Goal: Complete application form

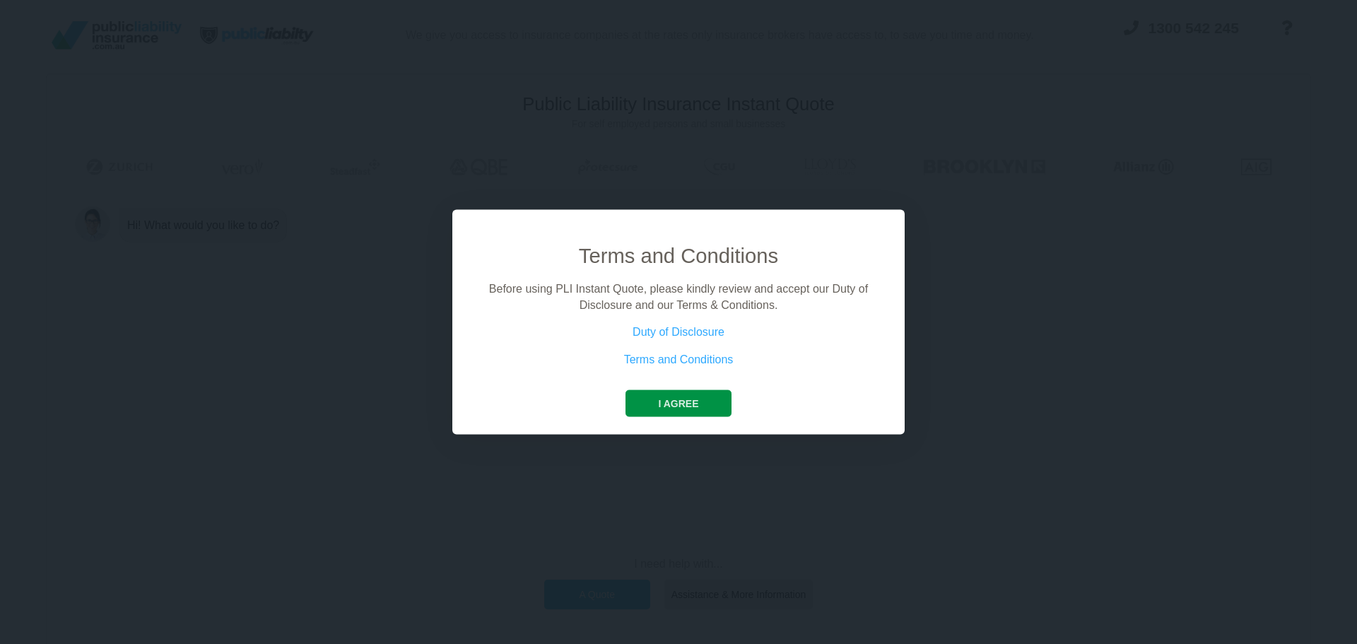
click at [695, 401] on button "I agree" at bounding box center [677, 403] width 105 height 27
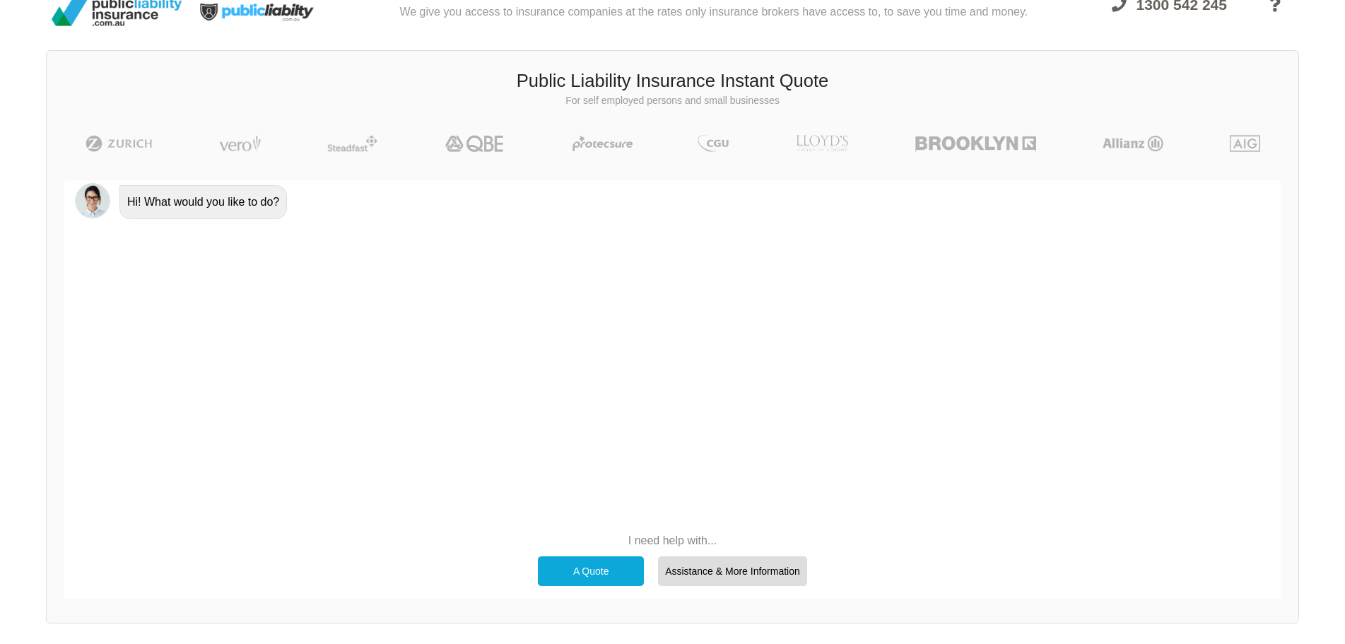
scroll to position [71, 0]
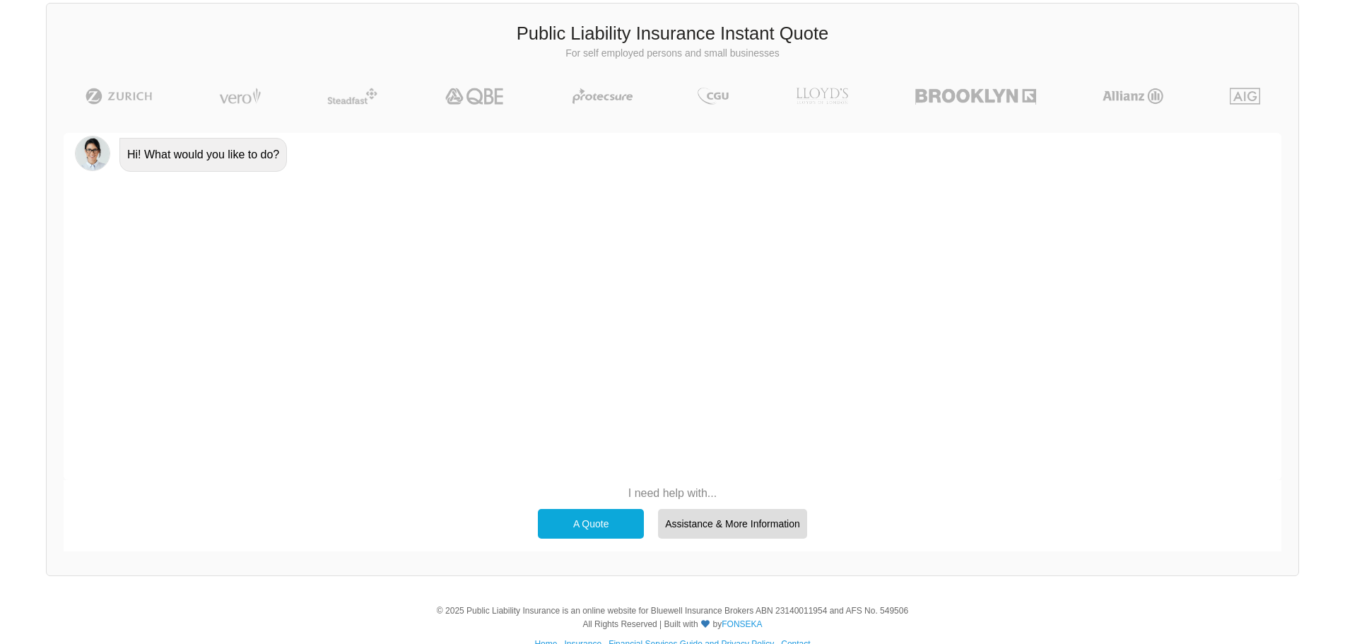
click at [555, 514] on div "A Quote" at bounding box center [591, 524] width 106 height 30
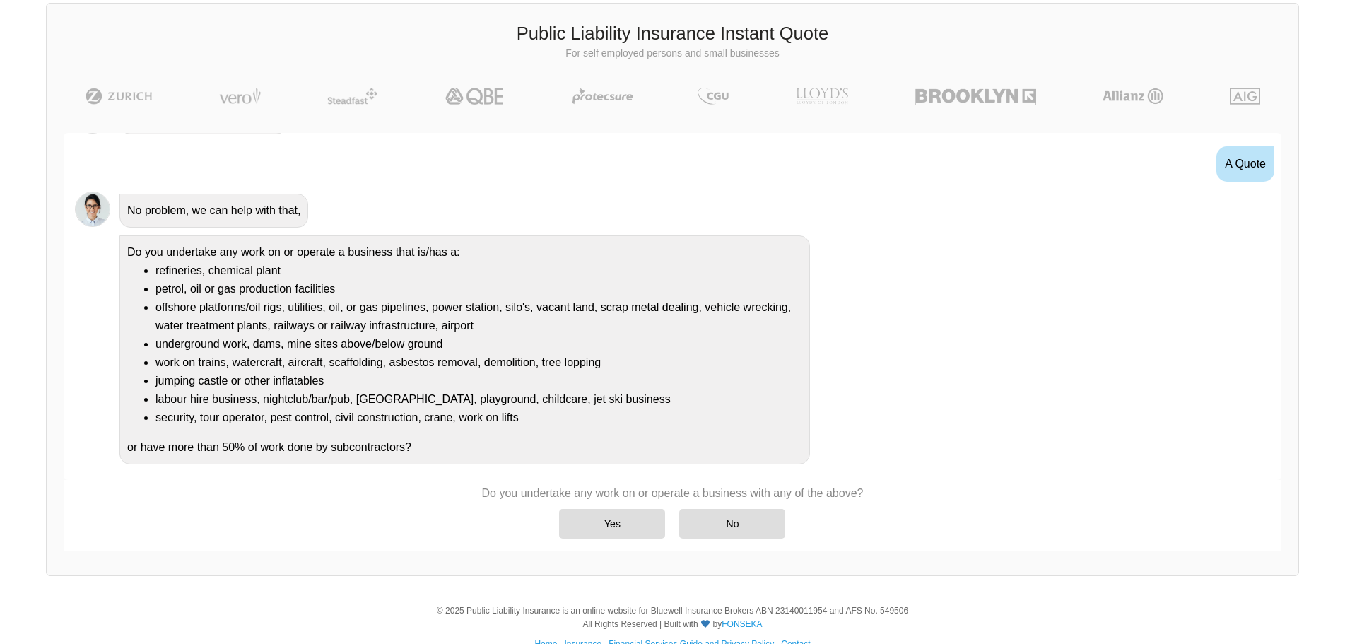
scroll to position [40, 0]
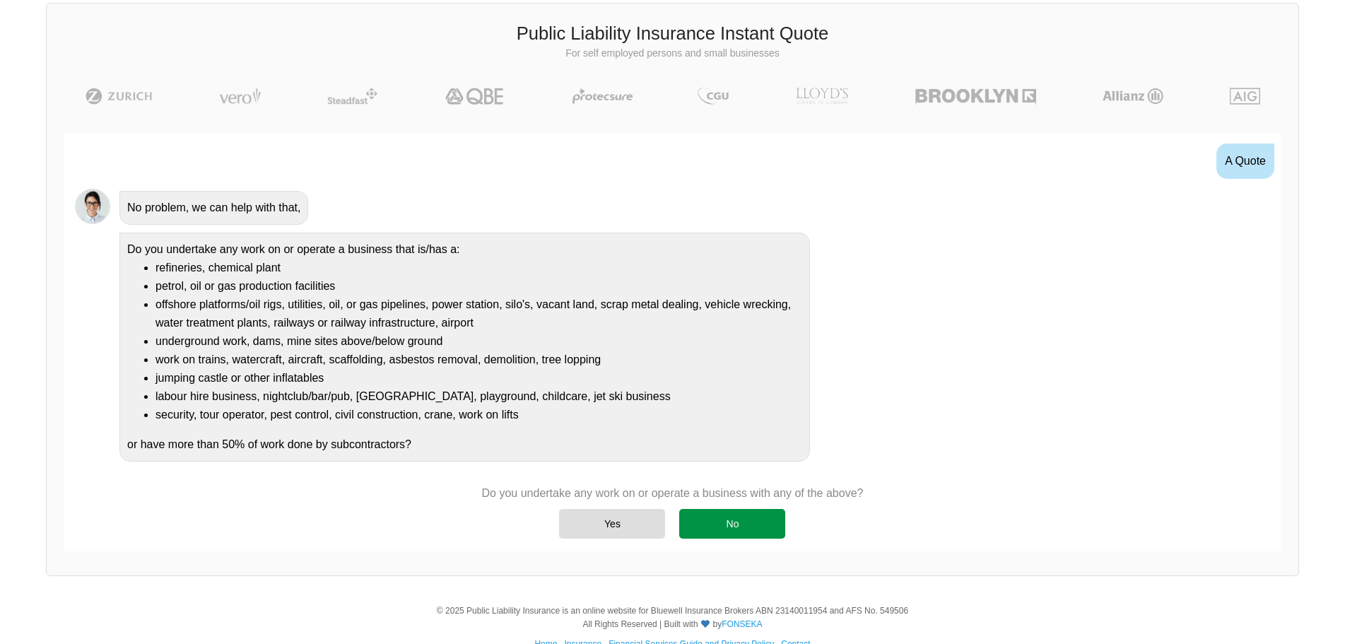
click at [713, 522] on div "No" at bounding box center [732, 524] width 106 height 30
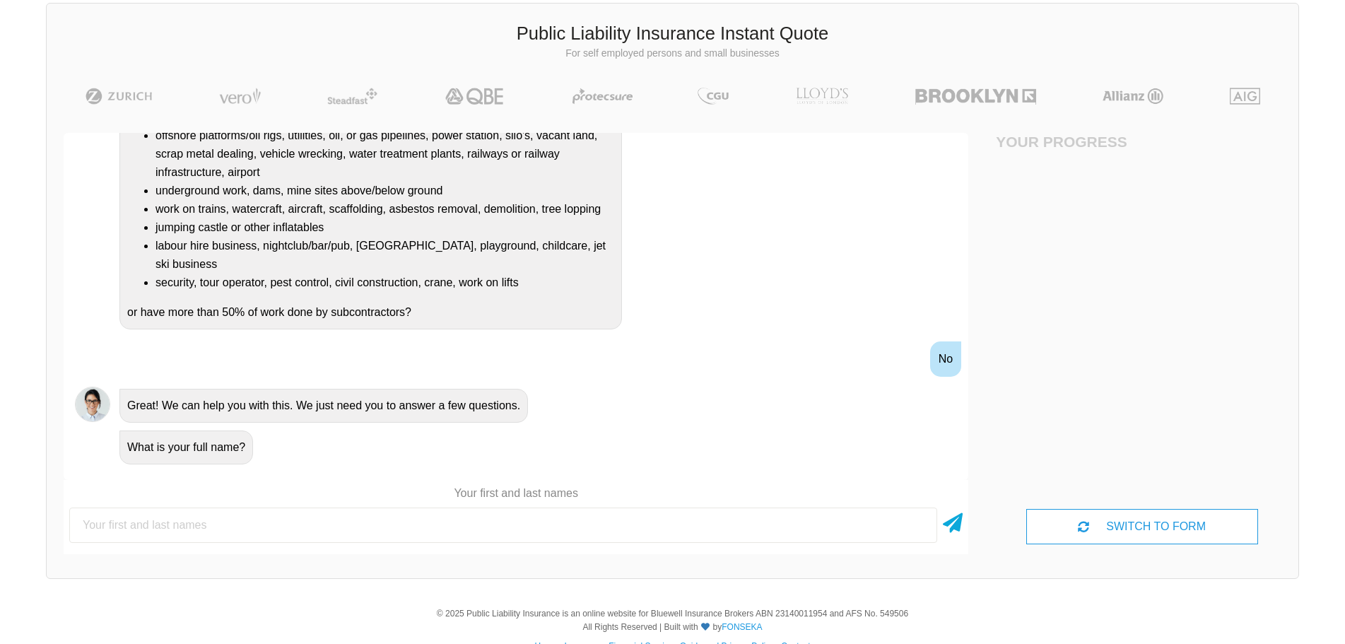
scroll to position [212, 0]
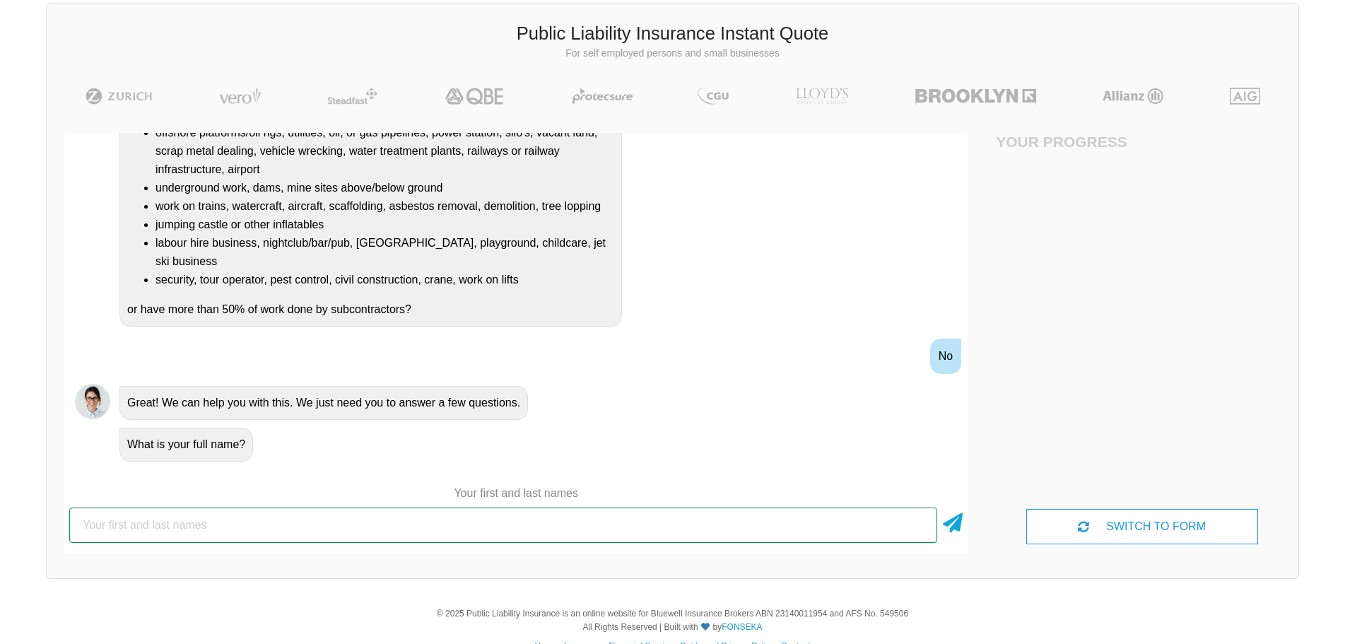
click at [423, 522] on input "text" at bounding box center [503, 524] width 868 height 35
type input "[PERSON_NAME]"
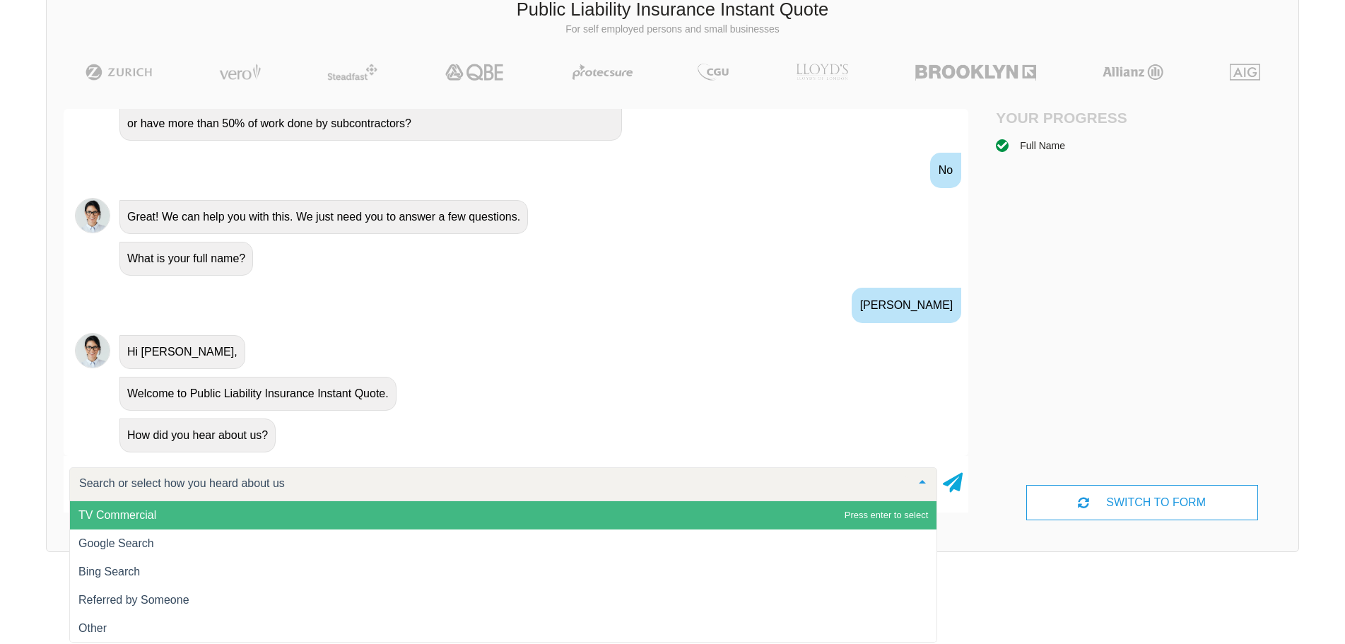
scroll to position [98, 0]
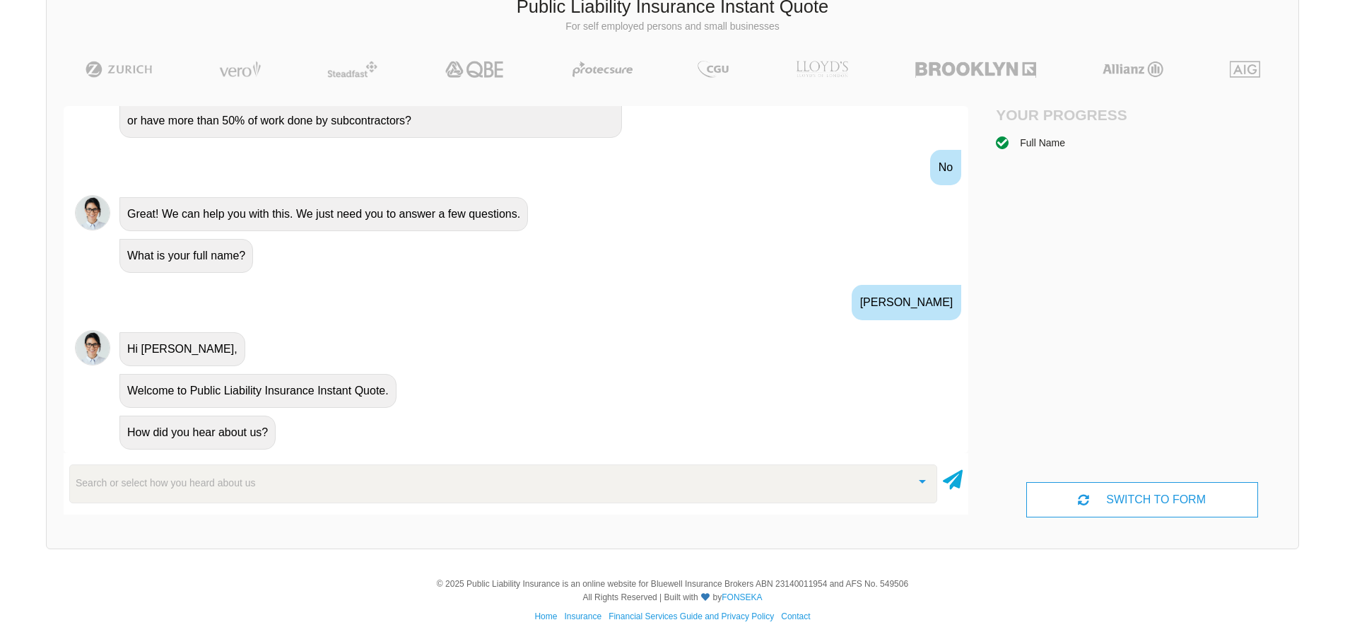
click at [346, 508] on div "Search or select how you heard about us TV Commercial Google Search Bing Search…" at bounding box center [516, 483] width 905 height 49
click at [344, 488] on div "Search or select how you heard about us" at bounding box center [503, 483] width 868 height 38
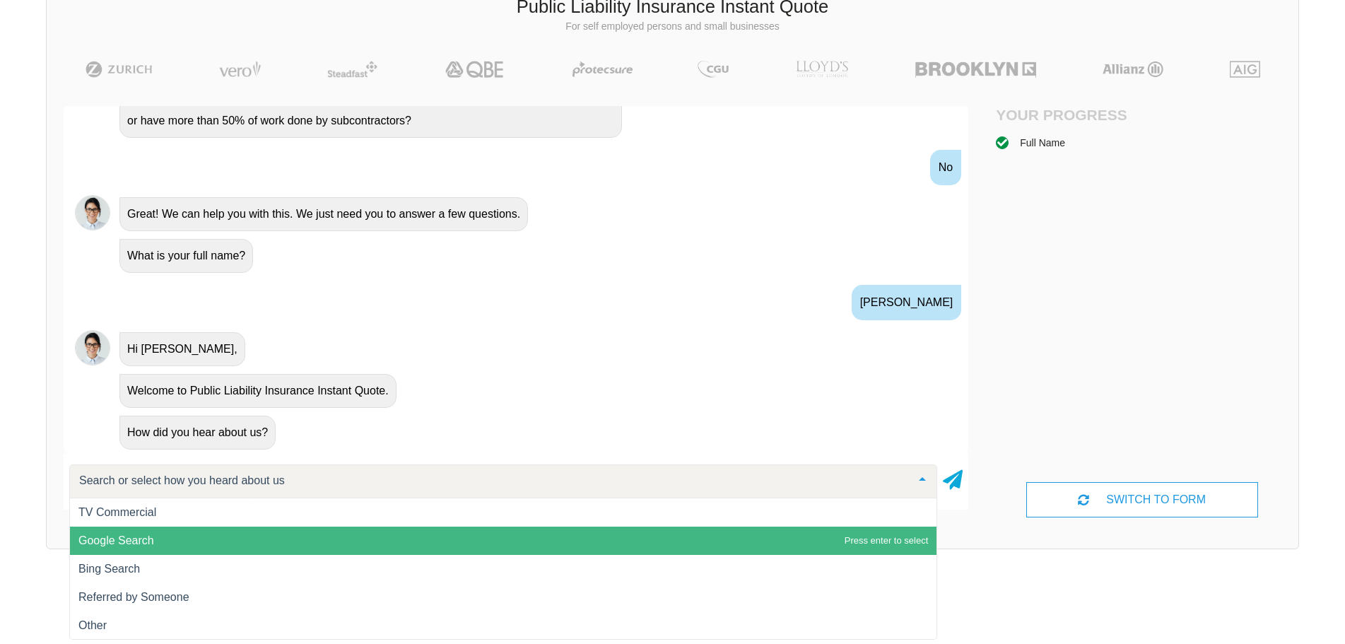
click at [293, 539] on span "Google Search" at bounding box center [503, 540] width 866 height 28
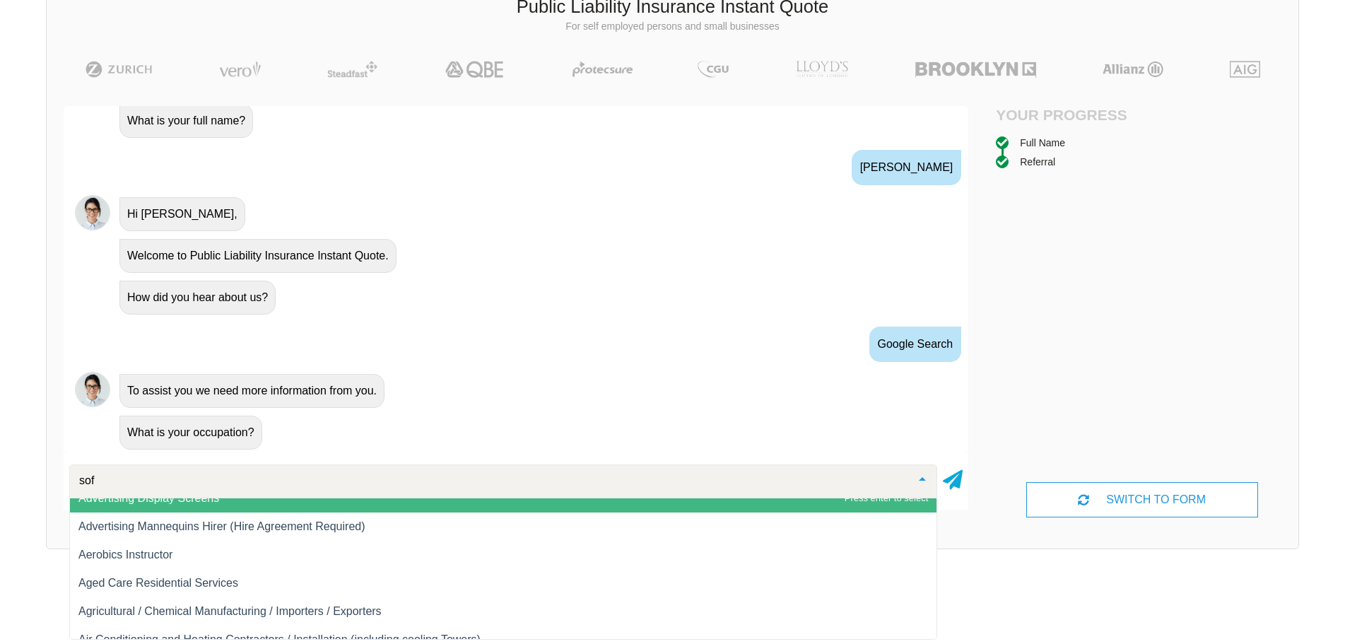
scroll to position [0, 0]
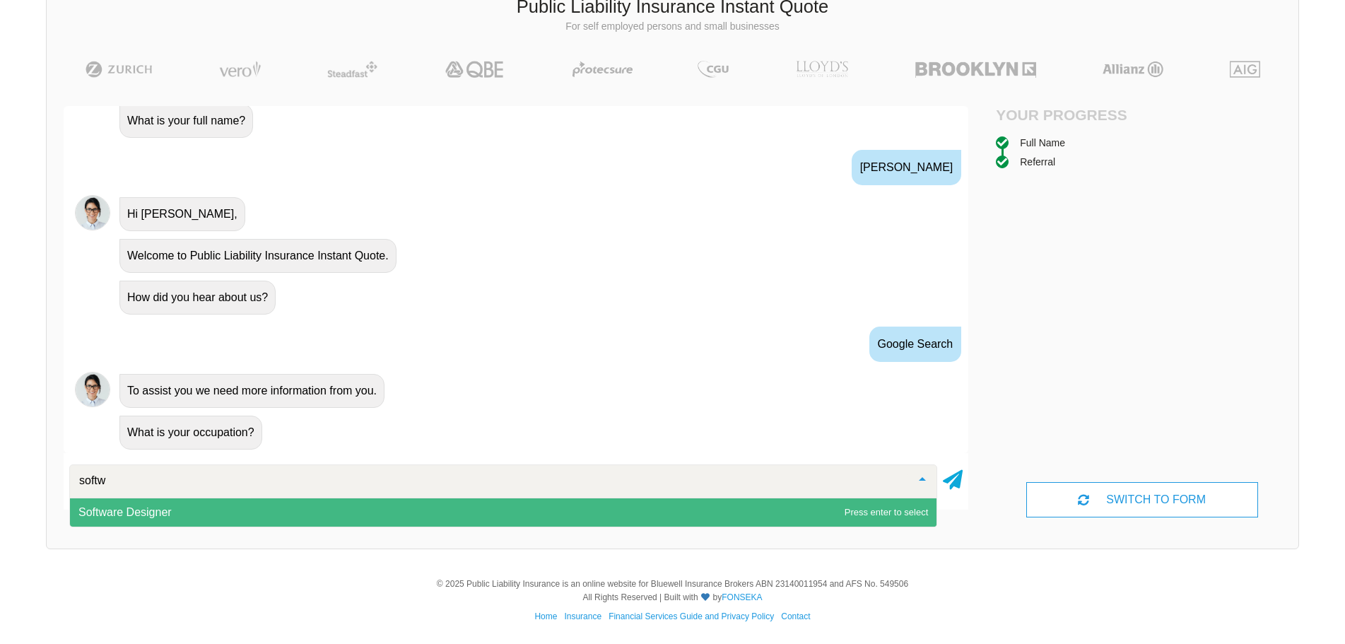
type input "softwa"
type input "developer"
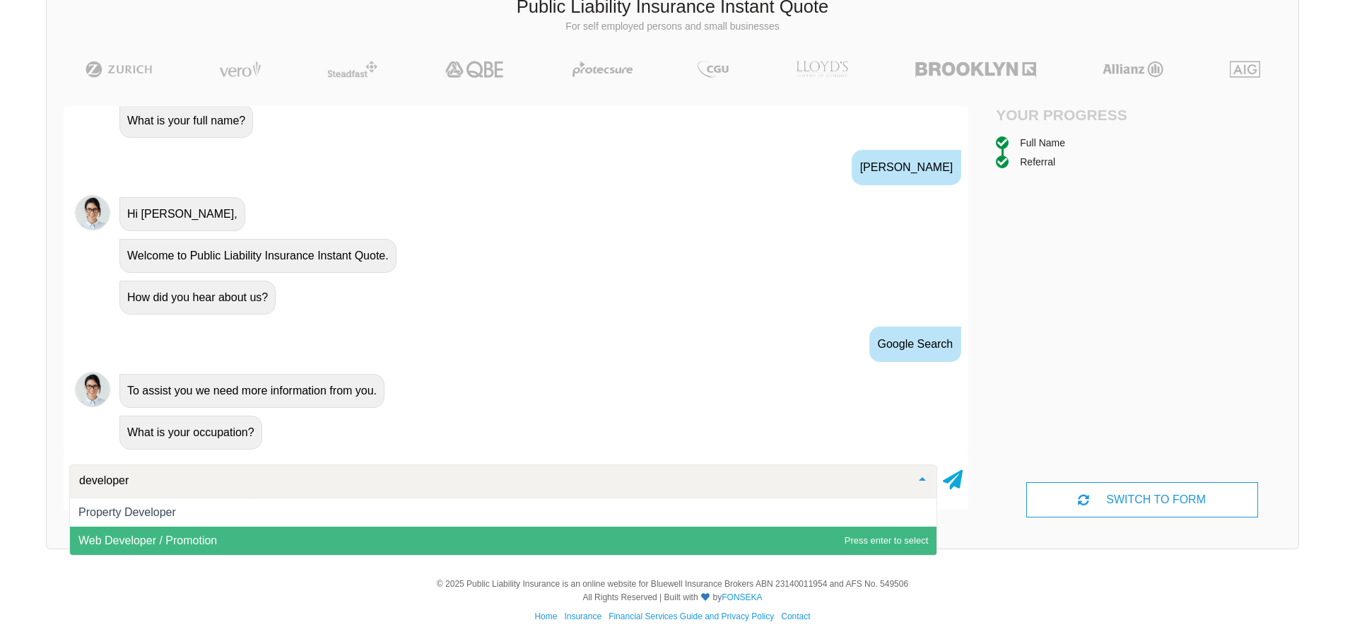
click at [261, 535] on span "Web Developer / Promotion" at bounding box center [503, 540] width 866 height 28
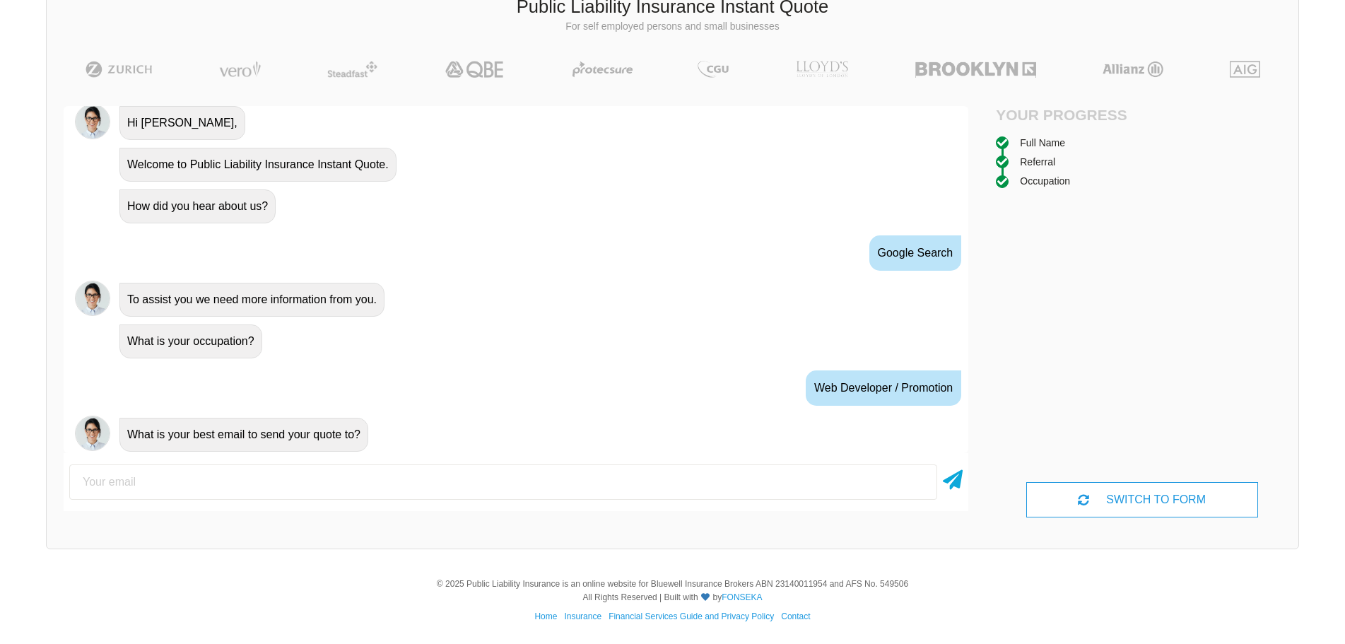
scroll to position [602, 0]
click at [362, 481] on input "email" at bounding box center [503, 481] width 868 height 35
type input "[PERSON_NAME][EMAIL_ADDRESS][DOMAIN_NAME]"
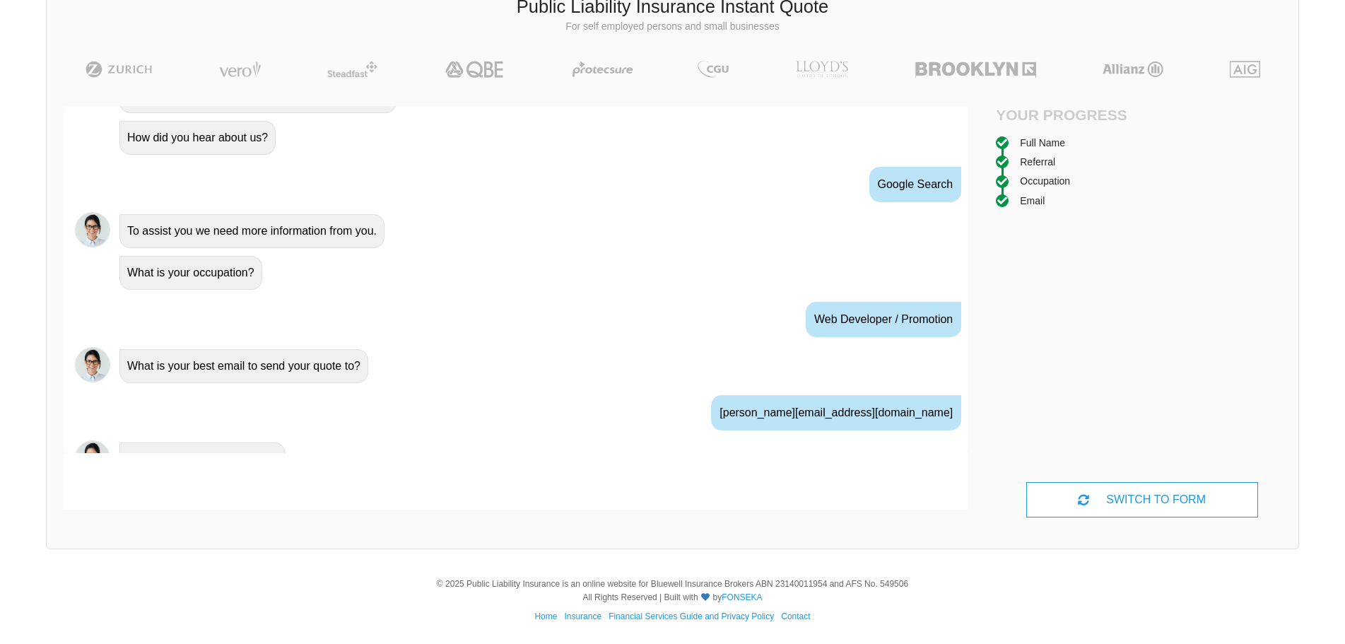
scroll to position [695, 0]
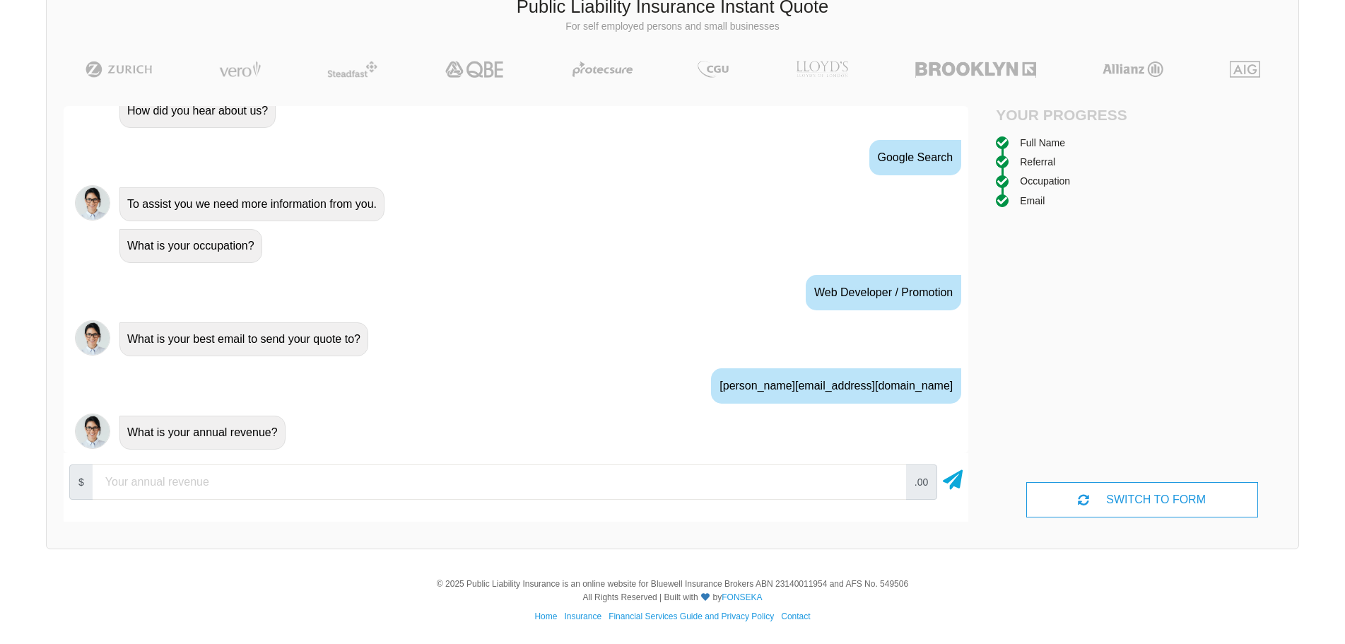
click at [362, 483] on input "number" at bounding box center [499, 481] width 813 height 35
type input "10000"
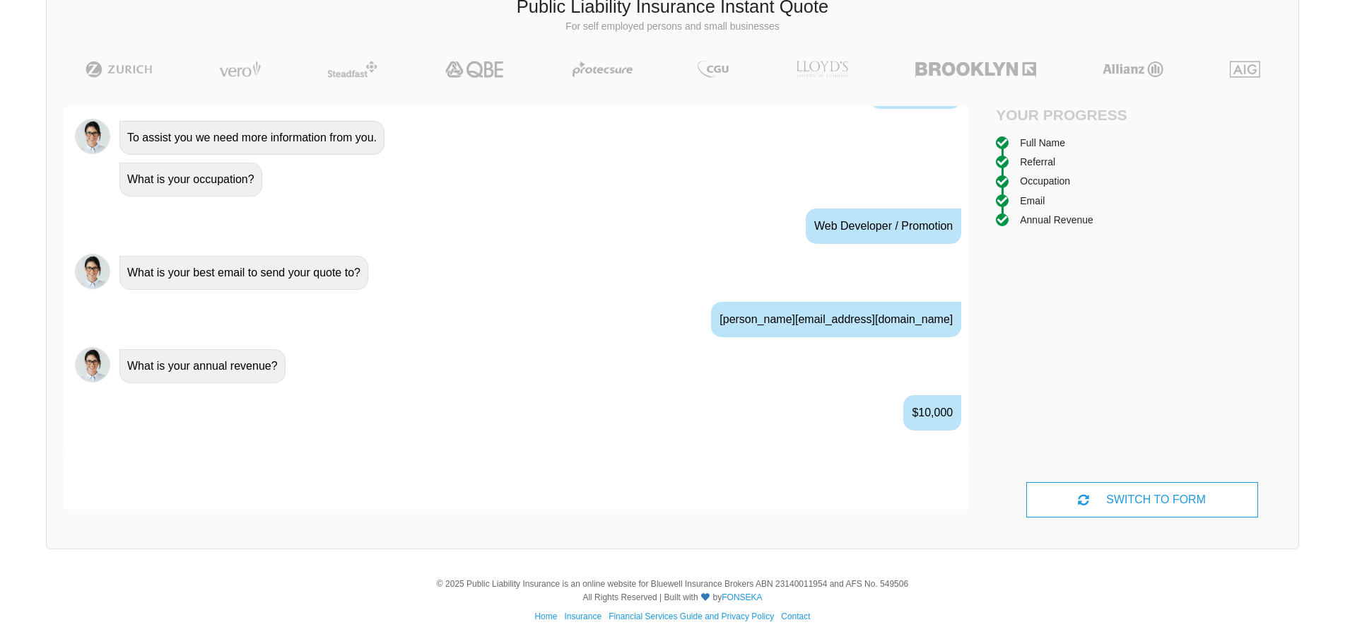
scroll to position [789, 0]
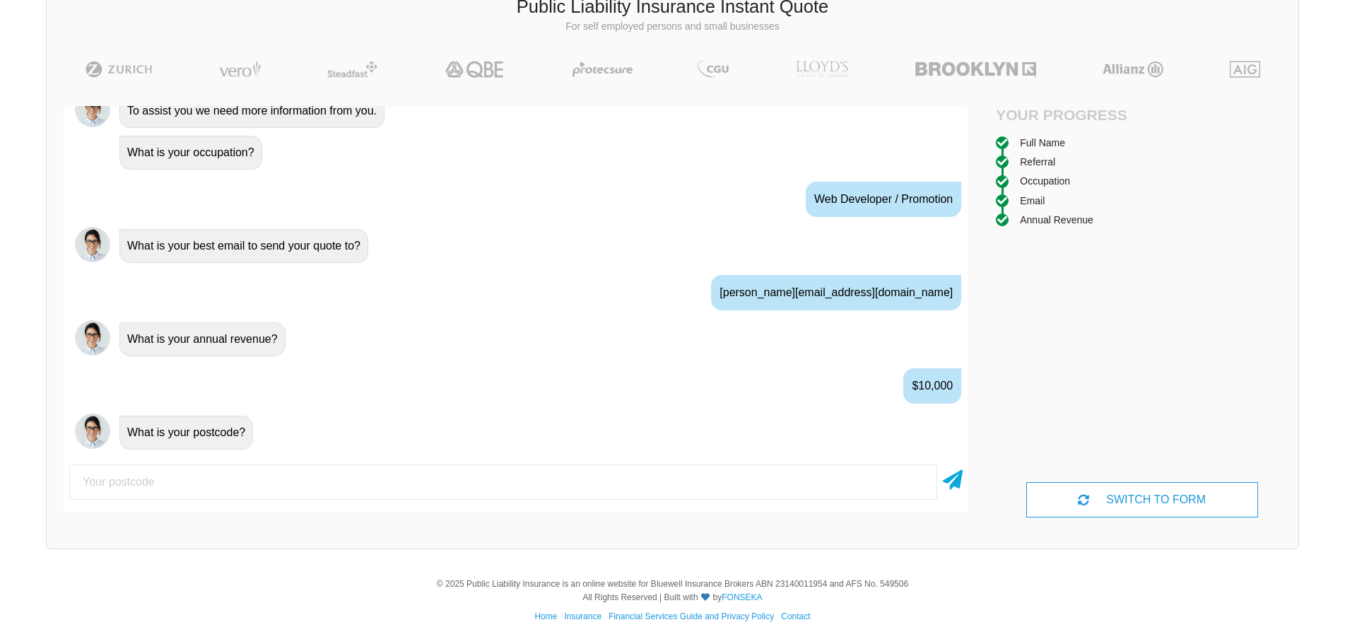
click at [353, 483] on input "number" at bounding box center [503, 481] width 868 height 35
type input "3053"
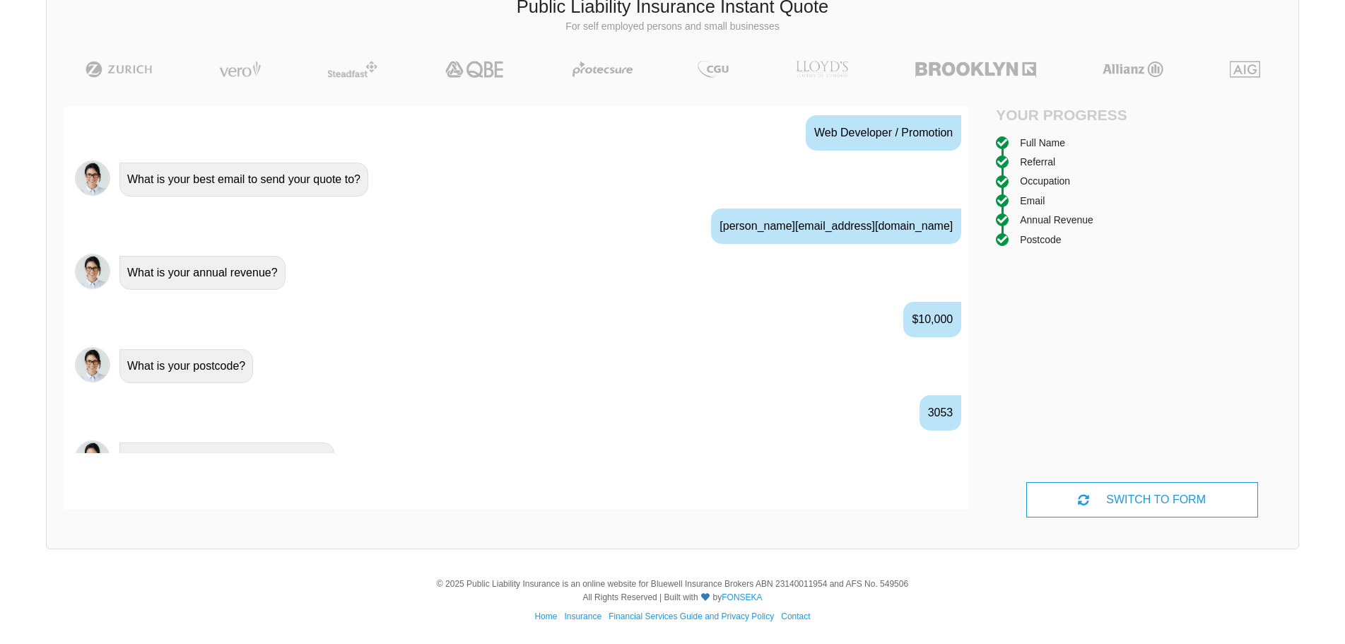
scroll to position [882, 0]
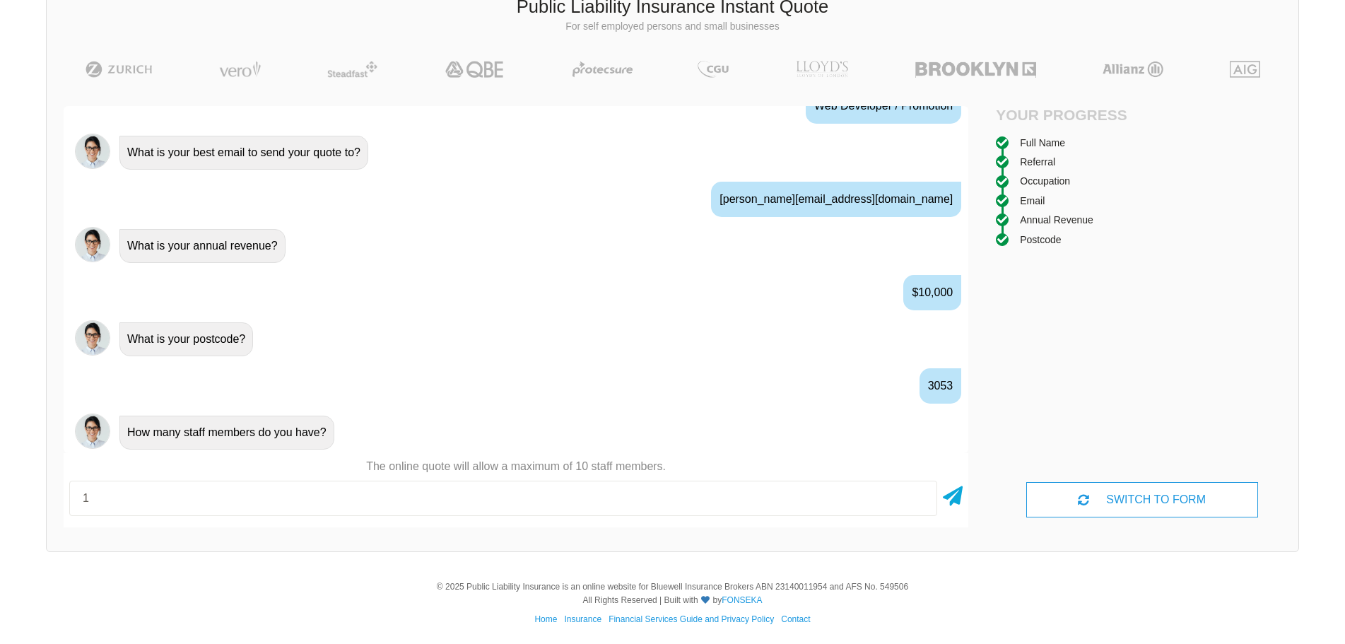
type input "1"
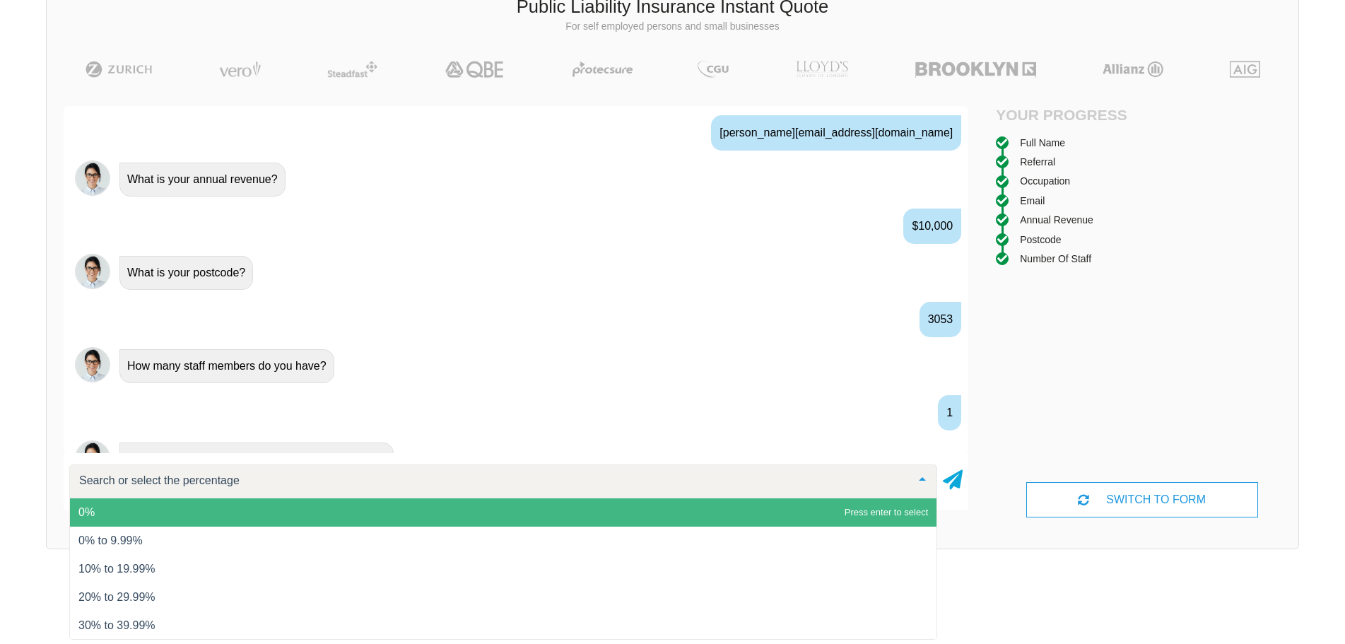
scroll to position [975, 0]
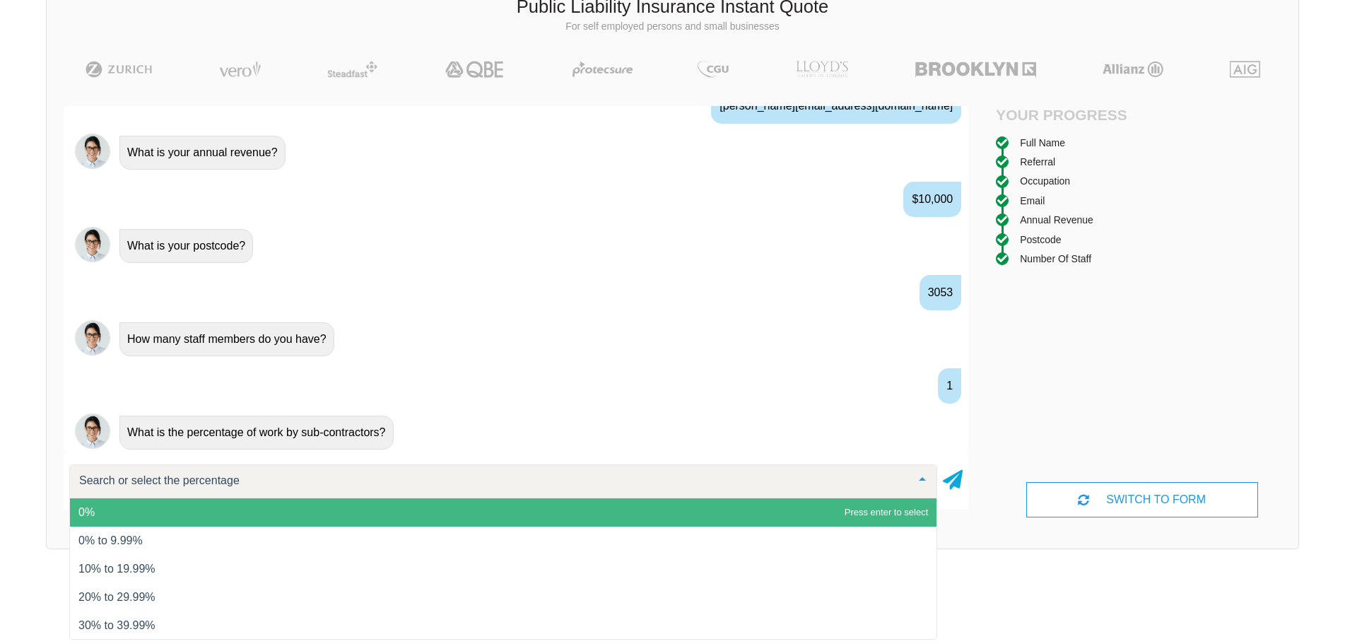
type input "0"
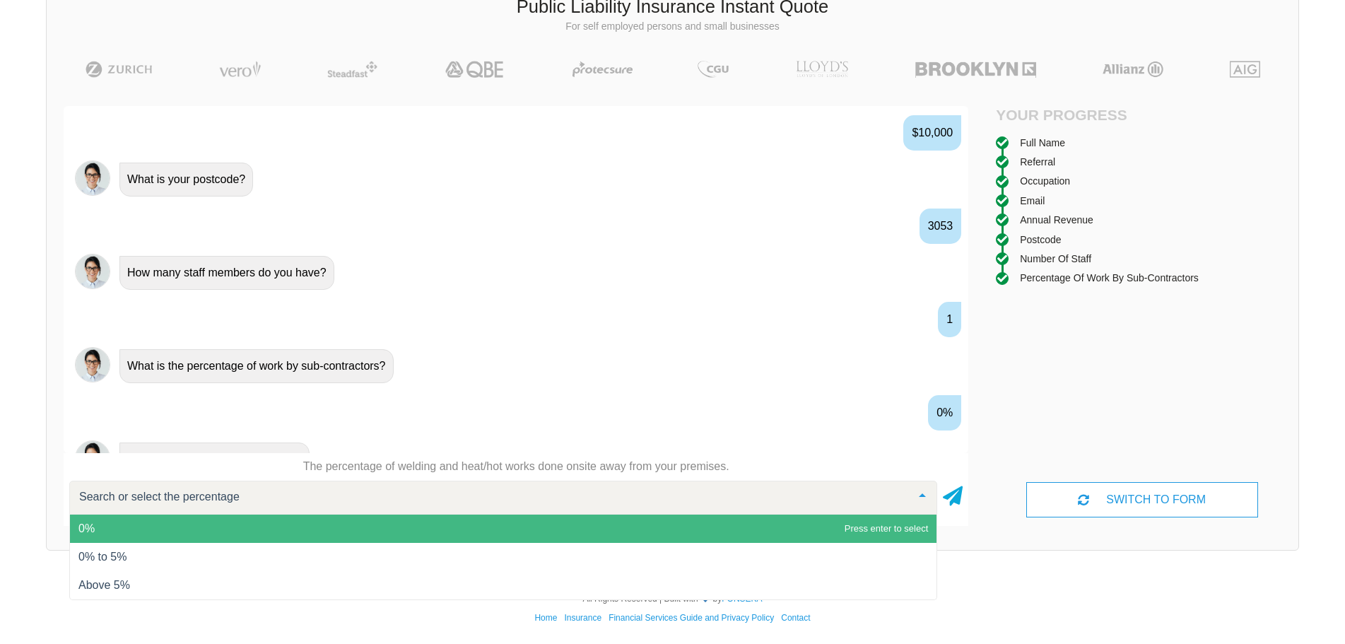
scroll to position [1069, 0]
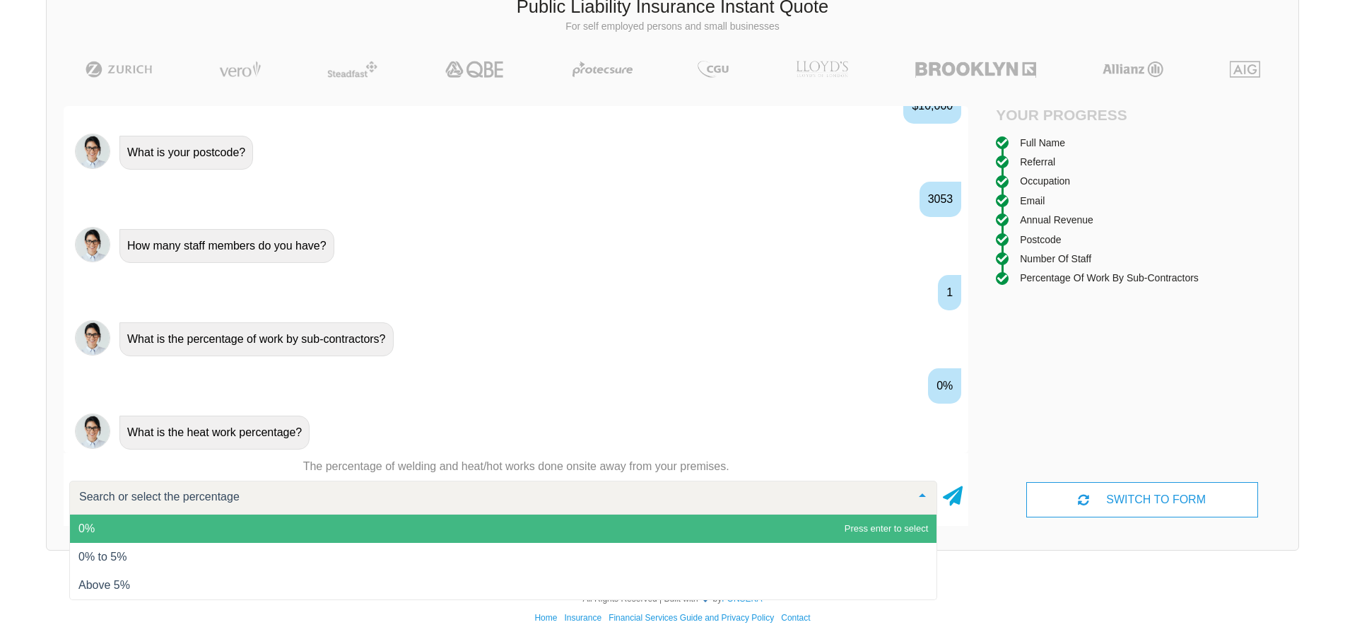
click at [331, 523] on span "0%" at bounding box center [503, 528] width 866 height 28
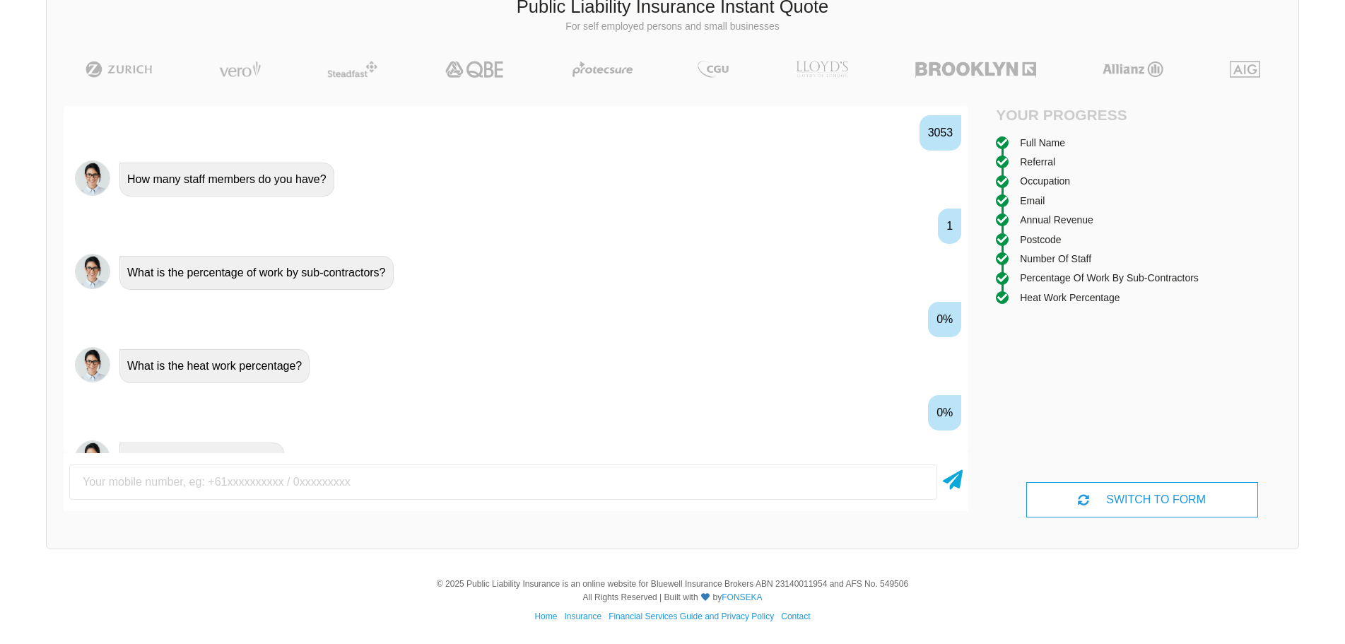
scroll to position [1162, 0]
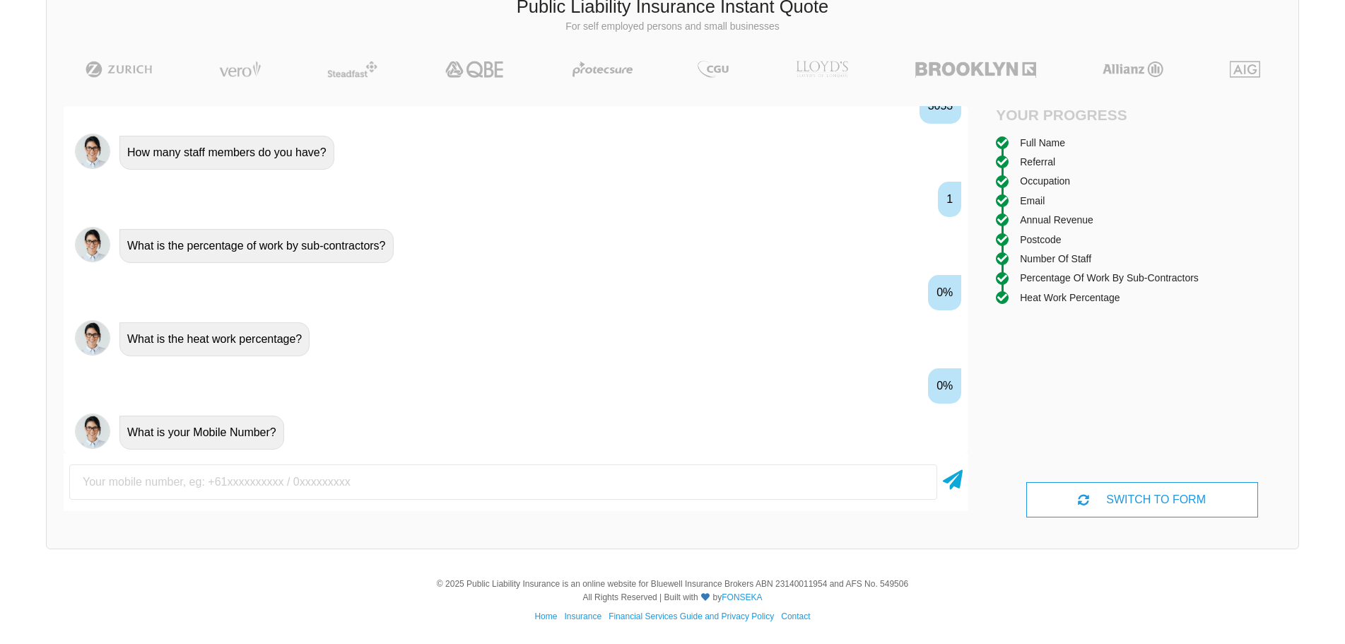
click at [314, 488] on input "text" at bounding box center [503, 481] width 868 height 35
type input "0400000000"
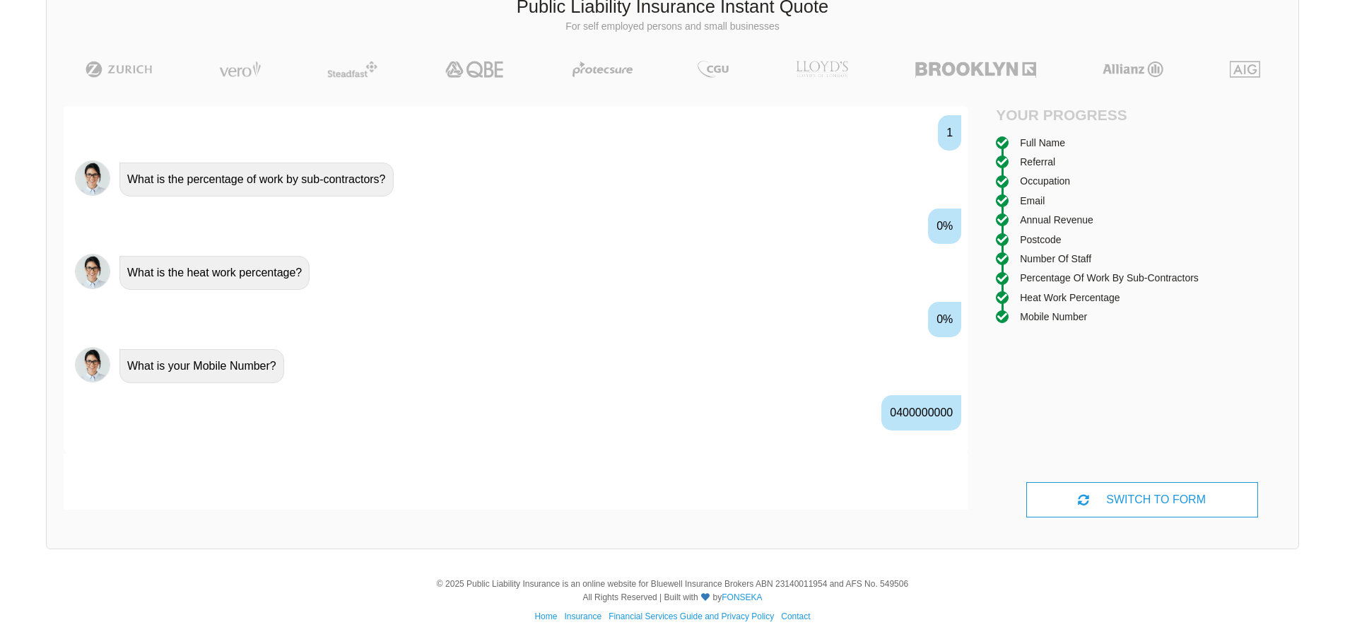
scroll to position [1255, 0]
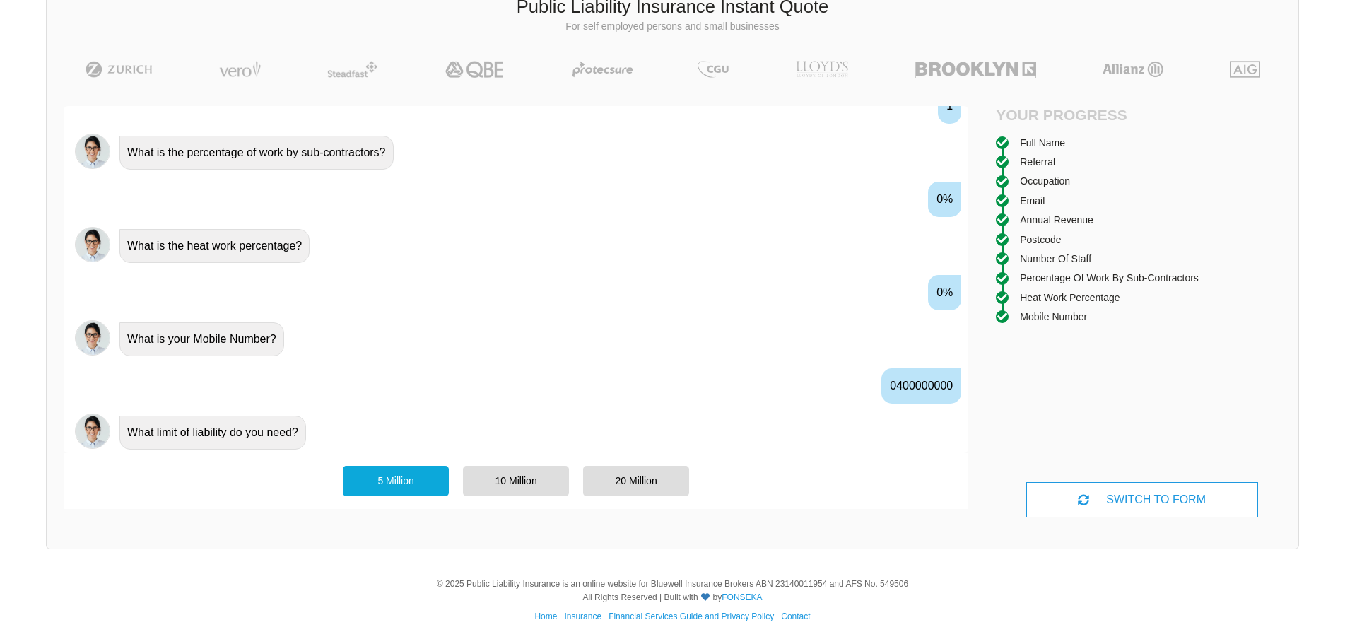
click at [372, 483] on div "5 Million" at bounding box center [396, 481] width 106 height 30
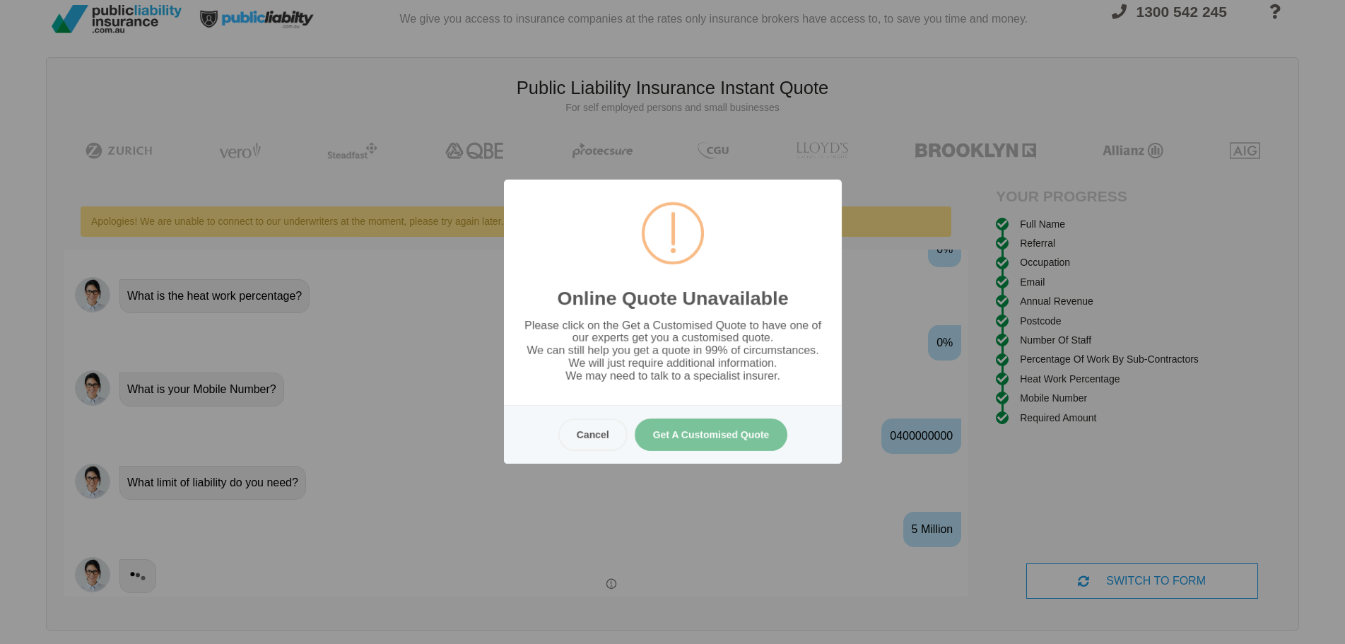
scroll to position [0, 0]
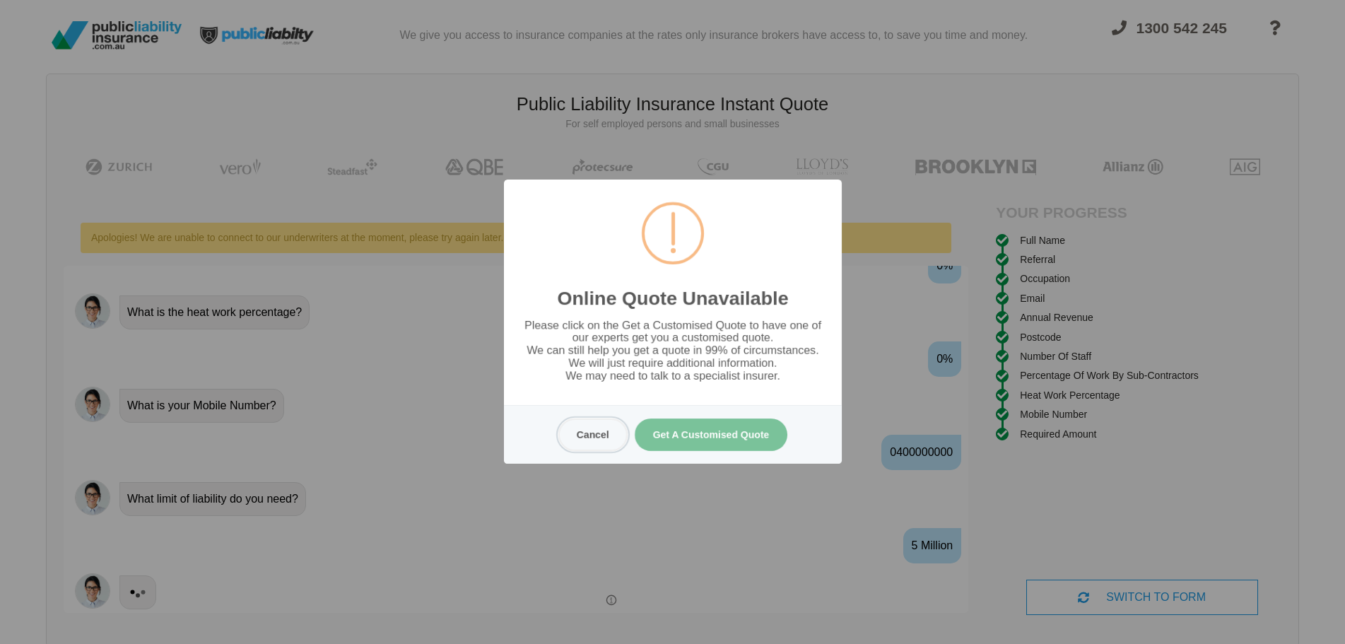
click at [590, 436] on button "Cancel" at bounding box center [592, 434] width 69 height 33
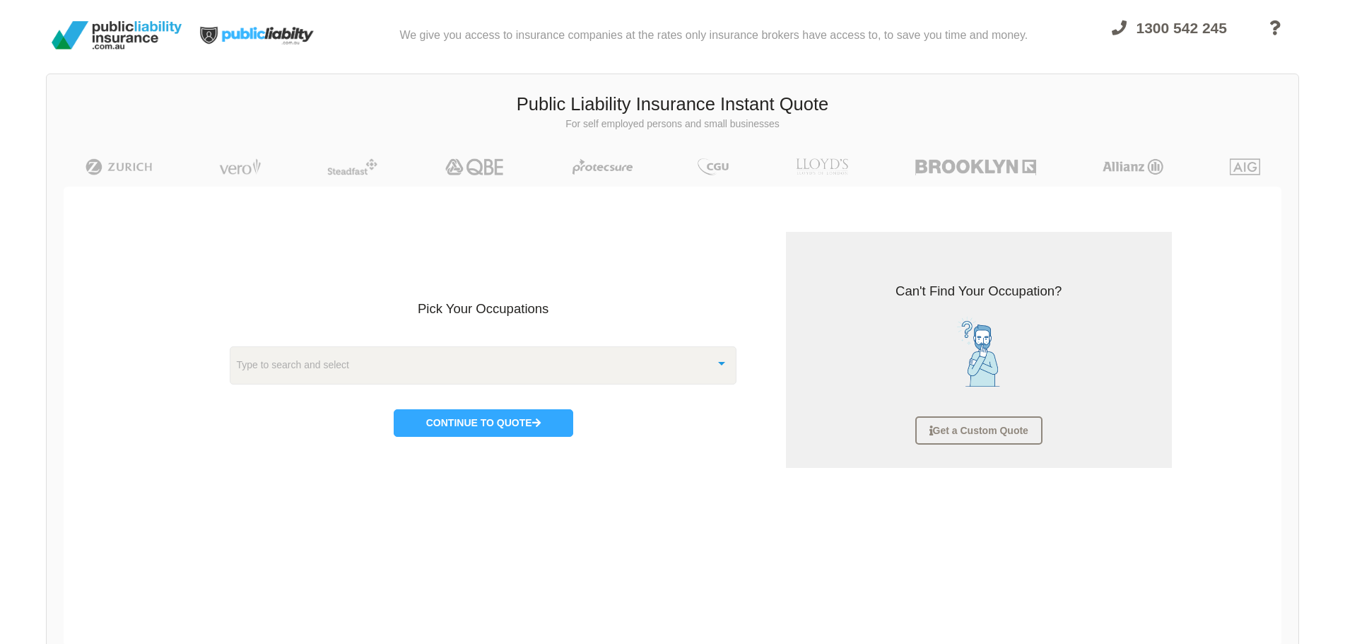
scroll to position [35, 0]
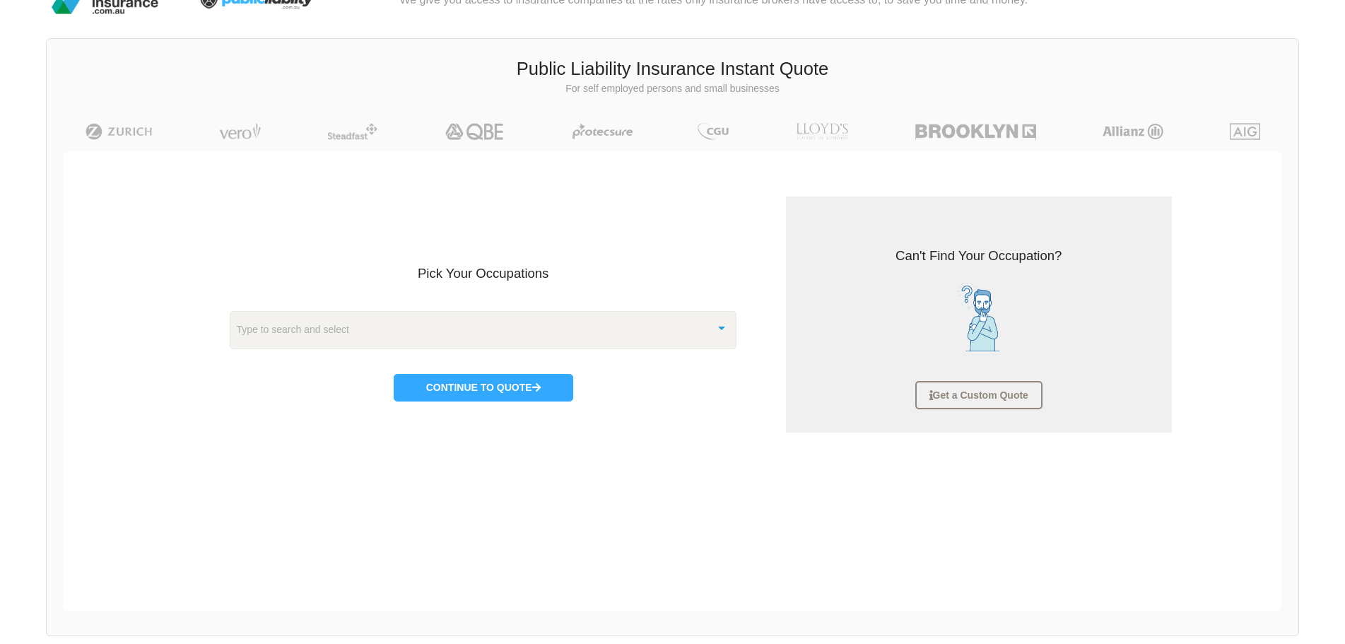
click at [575, 317] on div "Type to search and select" at bounding box center [483, 330] width 507 height 38
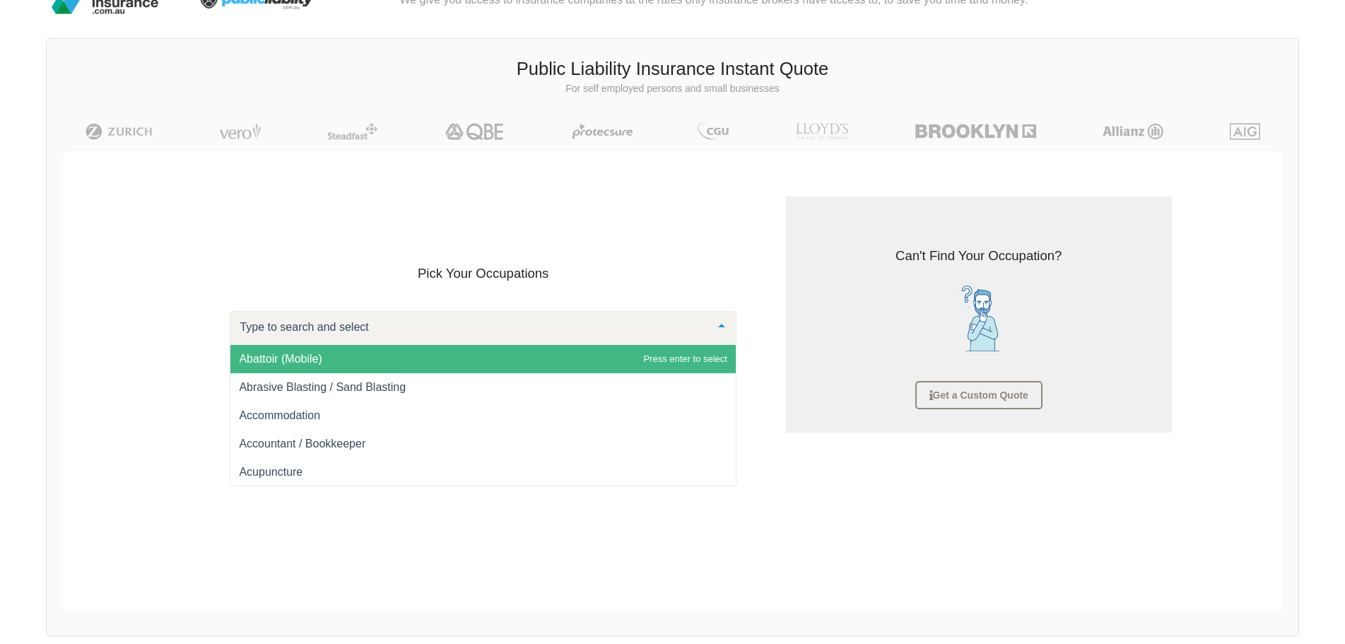
click at [607, 279] on h3 "Pick Your Occupations" at bounding box center [483, 273] width 507 height 18
